Goal: Book appointment/travel/reservation

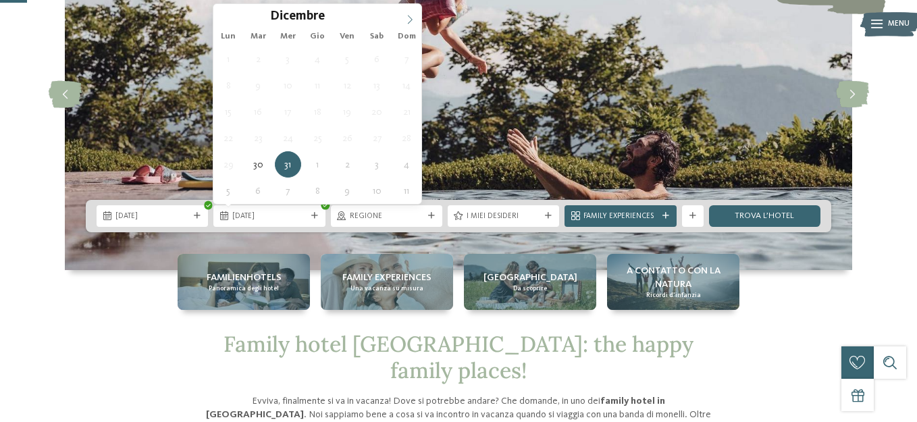
scroll to position [135, 0]
type input "****"
click at [410, 16] on icon at bounding box center [409, 19] width 9 height 9
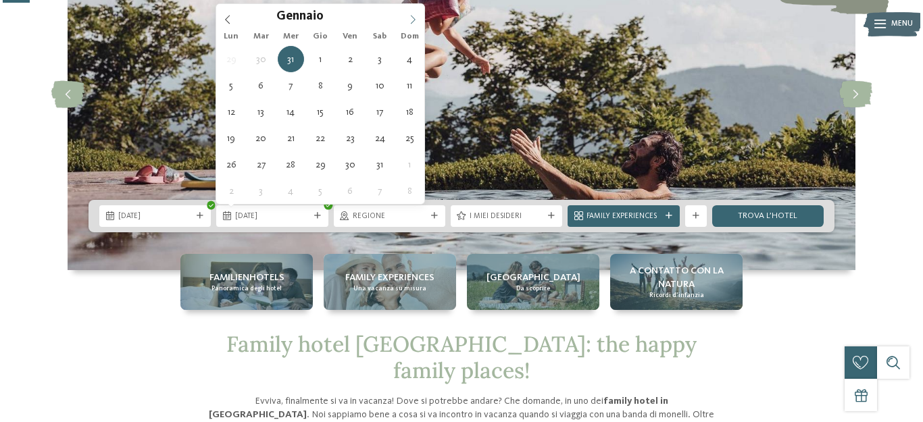
scroll to position [0, 0]
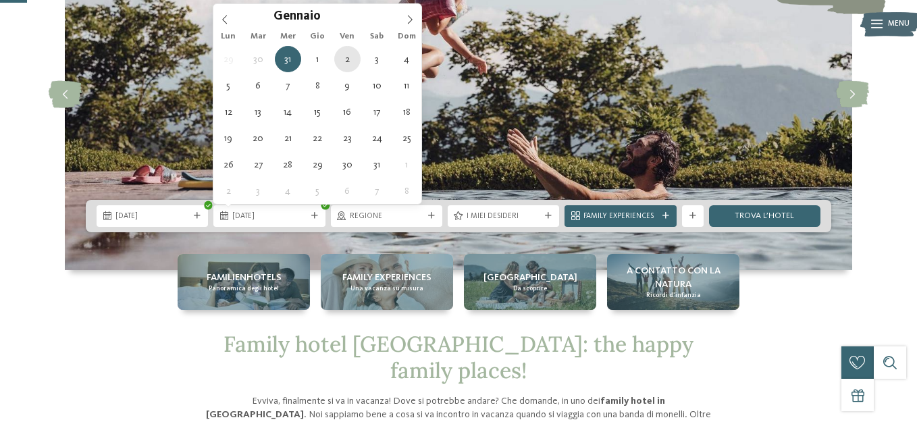
type div "[DATE]"
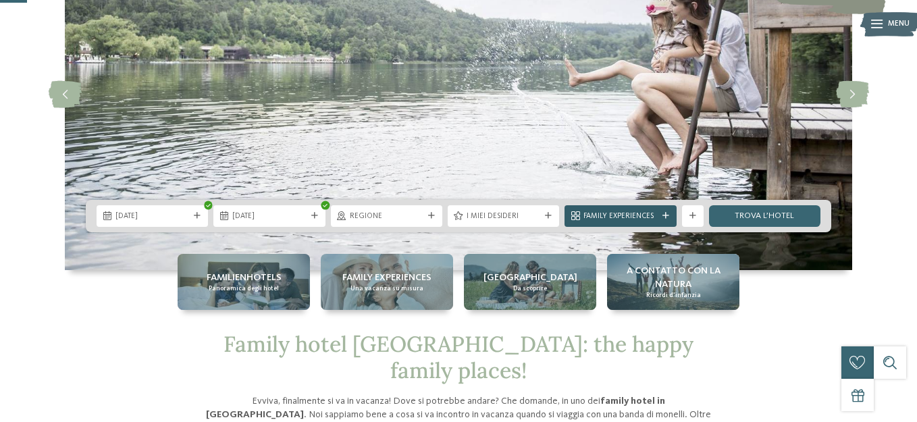
click at [580, 221] on div "Family Experiences" at bounding box center [620, 216] width 111 height 22
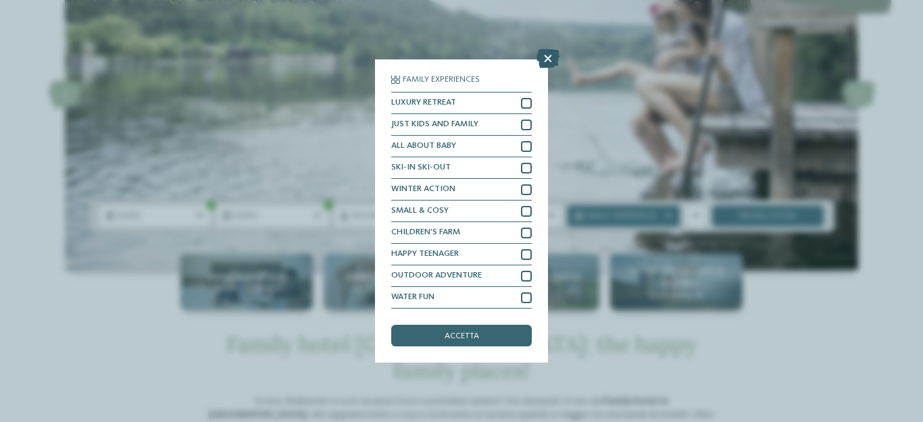
click at [549, 53] on icon at bounding box center [547, 58] width 23 height 19
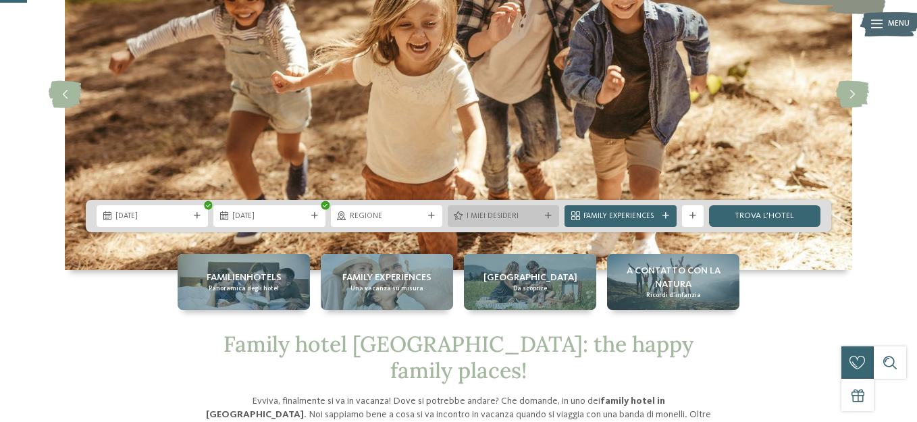
click at [551, 220] on div "I miei desideri" at bounding box center [503, 216] width 111 height 22
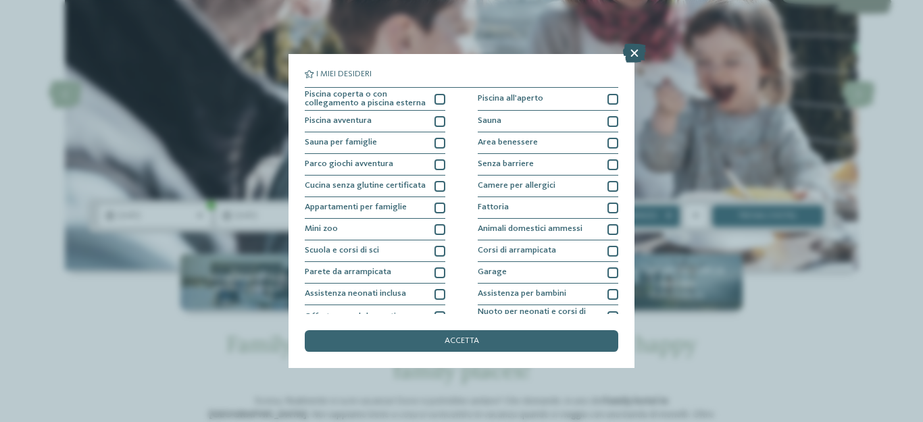
click at [633, 55] on icon at bounding box center [634, 53] width 23 height 19
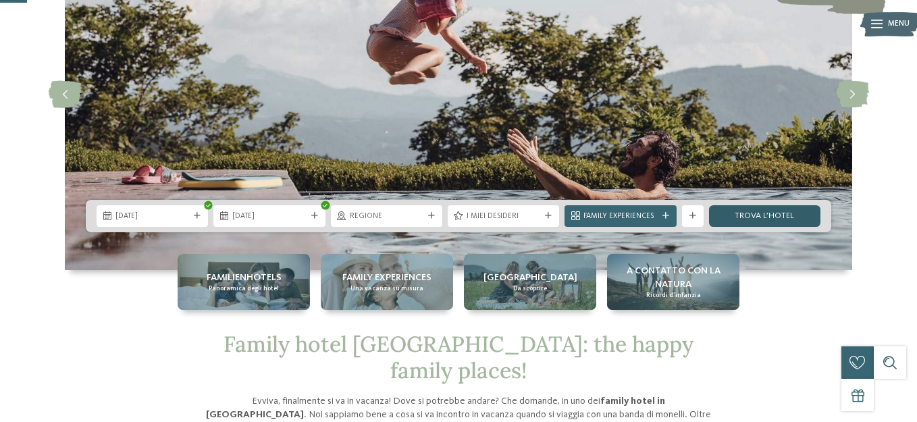
click at [753, 220] on link "trova l’hotel" at bounding box center [764, 216] width 111 height 22
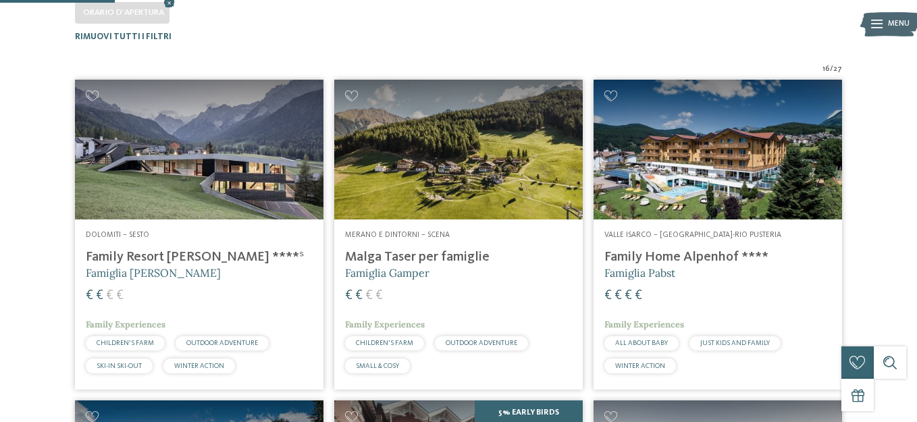
scroll to position [401, 0]
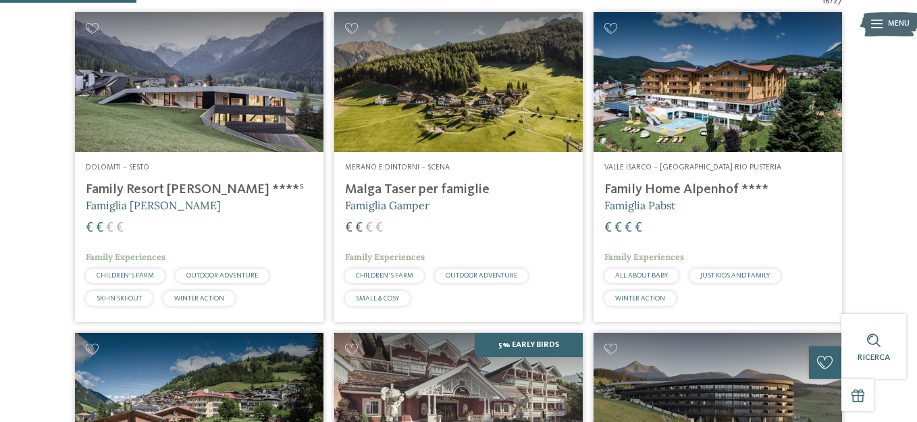
click at [207, 105] on img at bounding box center [199, 82] width 249 height 140
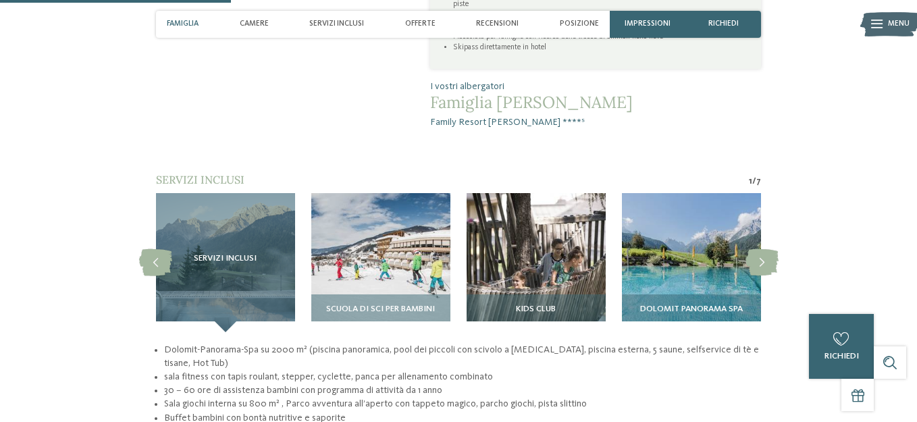
scroll to position [1013, 0]
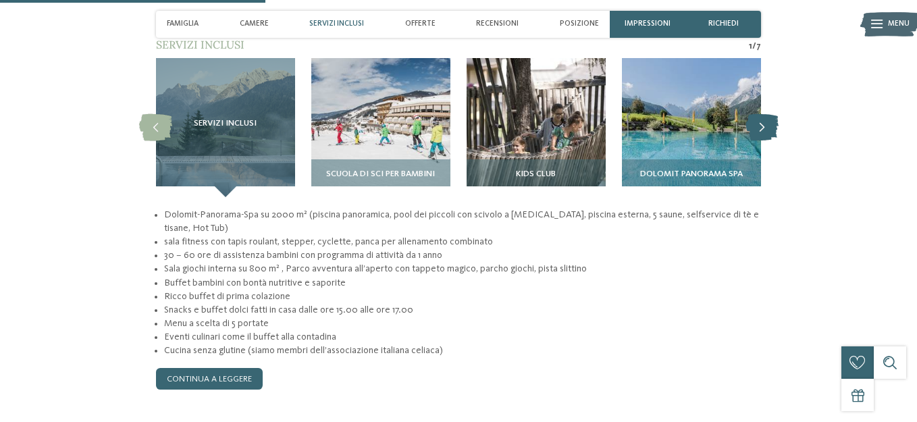
click at [763, 114] on icon at bounding box center [762, 127] width 33 height 27
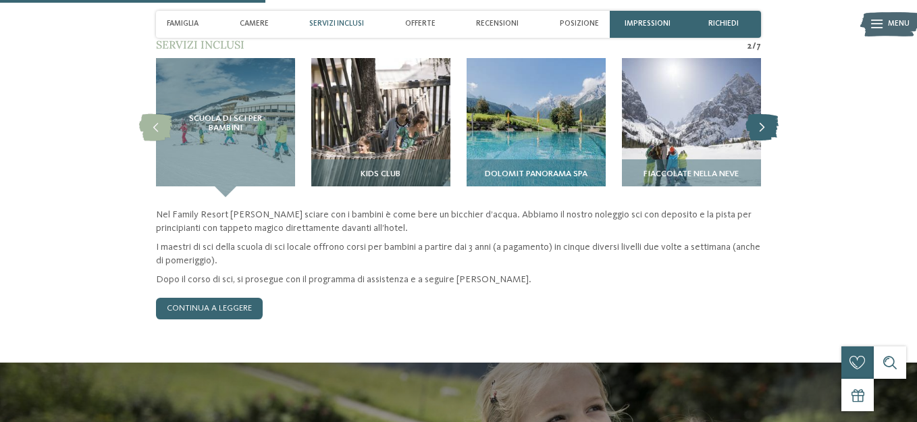
click at [761, 114] on icon at bounding box center [762, 127] width 33 height 27
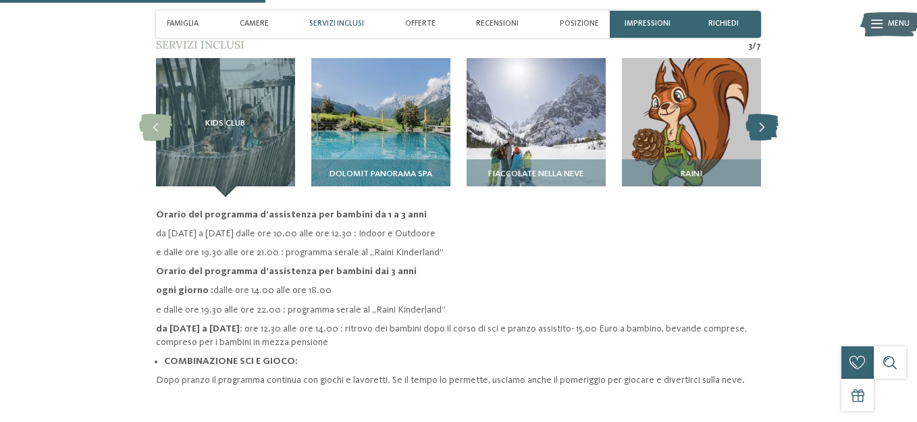
click at [761, 114] on icon at bounding box center [762, 127] width 33 height 27
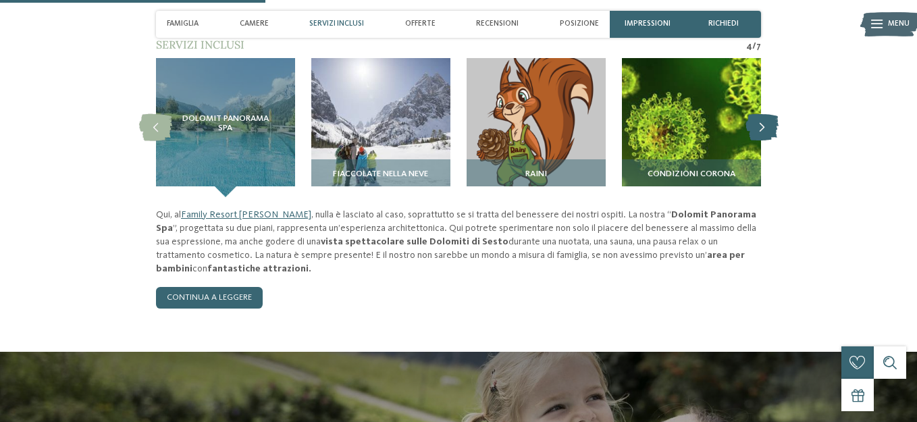
click at [761, 114] on icon at bounding box center [762, 127] width 33 height 27
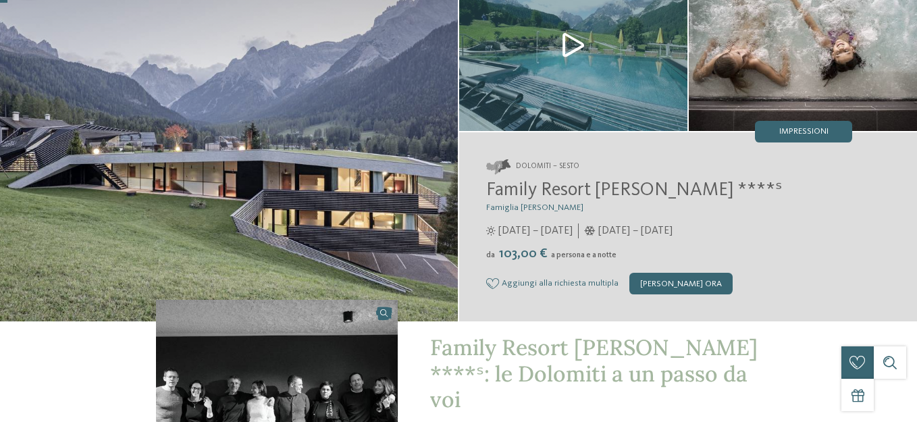
scroll to position [0, 0]
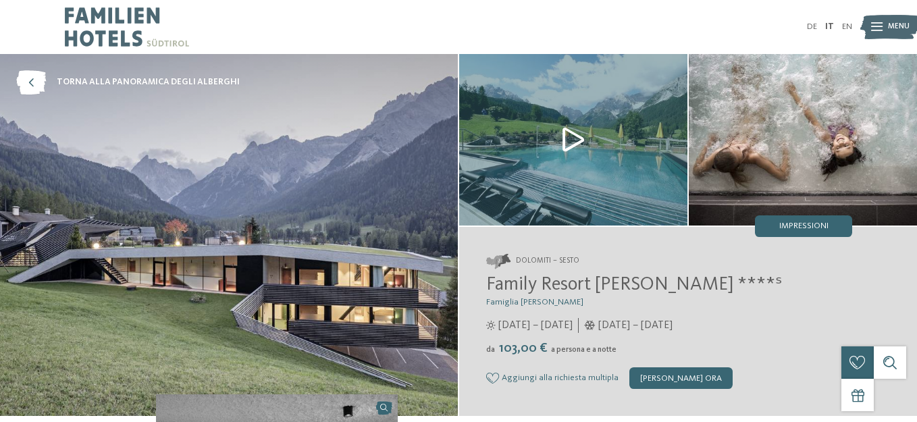
click at [865, 137] on img at bounding box center [803, 140] width 228 height 172
drag, startPoint x: 863, startPoint y: 137, endPoint x: 707, endPoint y: 137, distance: 155.4
click at [707, 137] on img at bounding box center [803, 140] width 228 height 172
